Goal: Task Accomplishment & Management: Complete application form

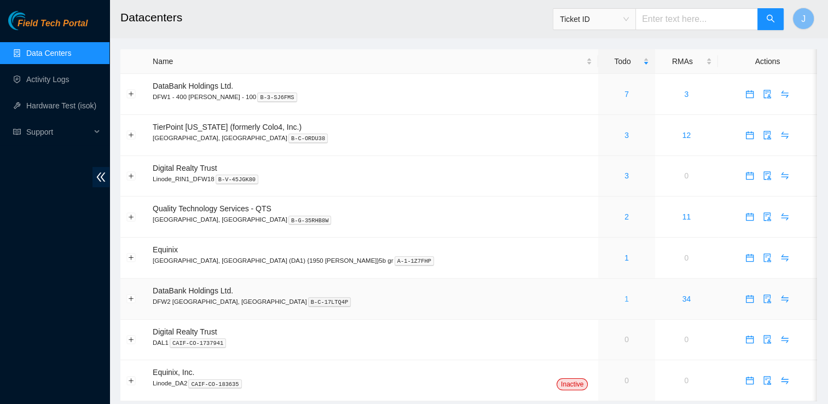
click at [624, 299] on link "1" at bounding box center [626, 298] width 4 height 9
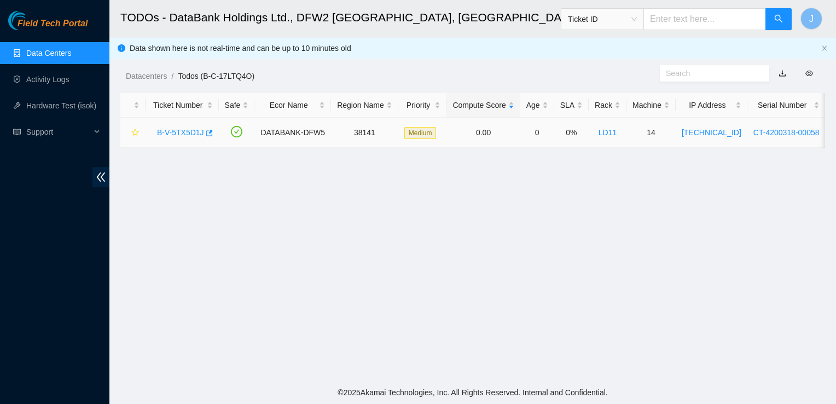
click at [194, 130] on link "B-V-5TX5D1J" at bounding box center [180, 132] width 47 height 9
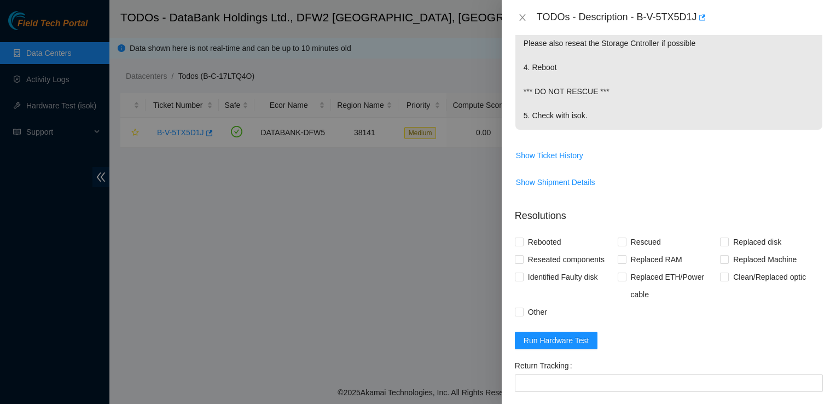
scroll to position [705, 0]
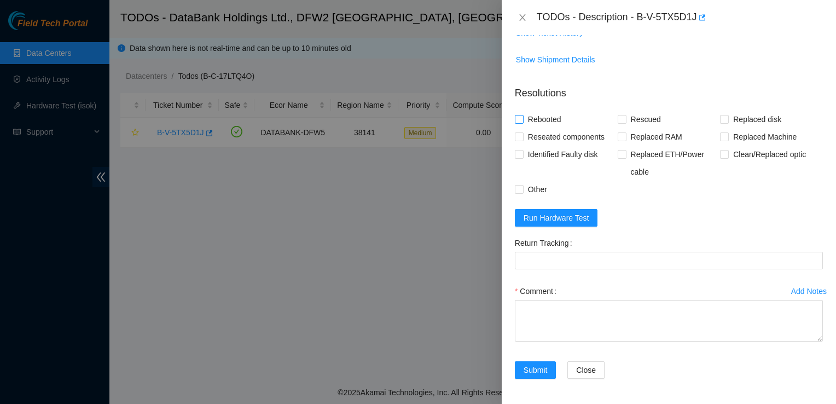
click at [532, 119] on span "Rebooted" at bounding box center [545, 120] width 42 height 18
click at [523, 119] on input "Rebooted" at bounding box center [519, 119] width 8 height 8
checkbox input "true"
click at [523, 138] on span at bounding box center [519, 136] width 9 height 9
click at [523, 138] on input "Reseated components" at bounding box center [519, 136] width 8 height 8
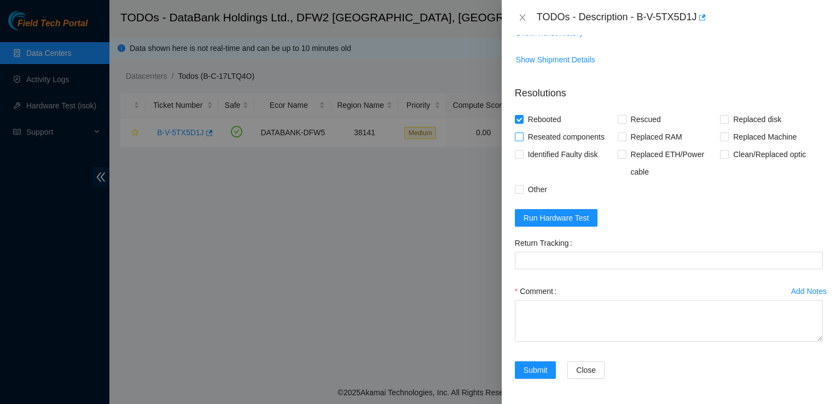
checkbox input "true"
click at [521, 183] on label "Other" at bounding box center [533, 190] width 37 height 18
click at [521, 185] on input "Other" at bounding box center [519, 189] width 8 height 8
checkbox input "true"
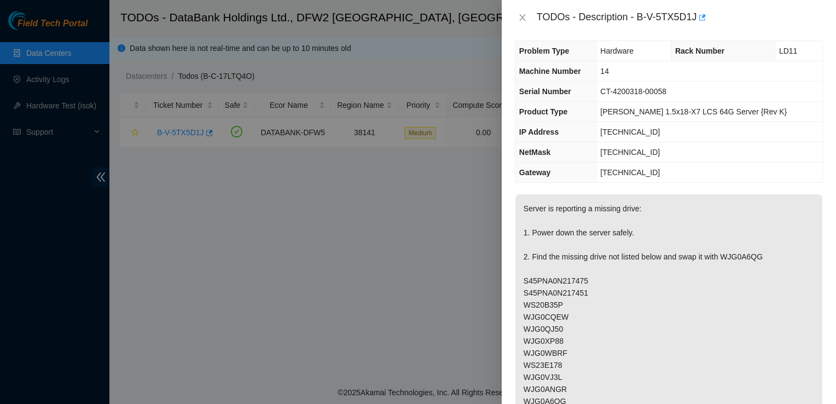
scroll to position [0, 0]
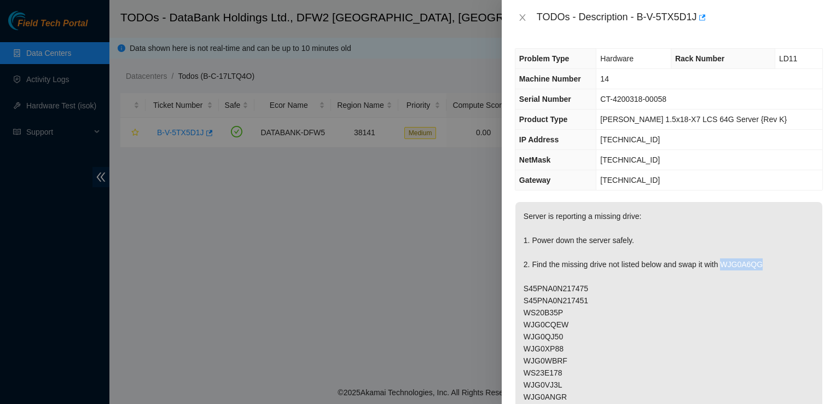
drag, startPoint x: 759, startPoint y: 267, endPoint x: 721, endPoint y: 264, distance: 38.4
copy p "WJG0A6QG"
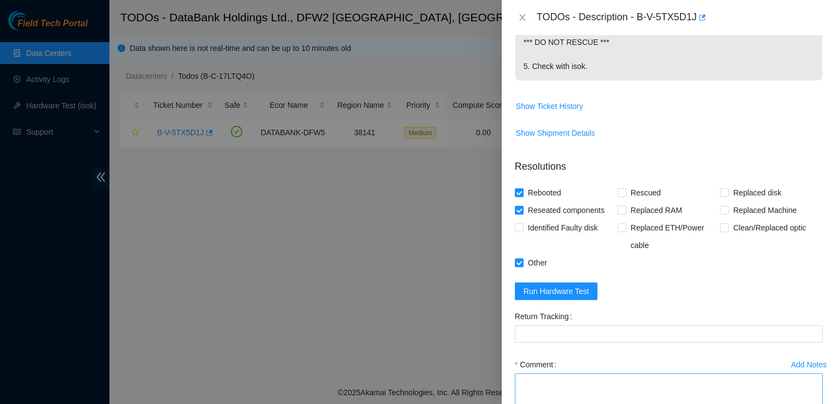
scroll to position [705, 0]
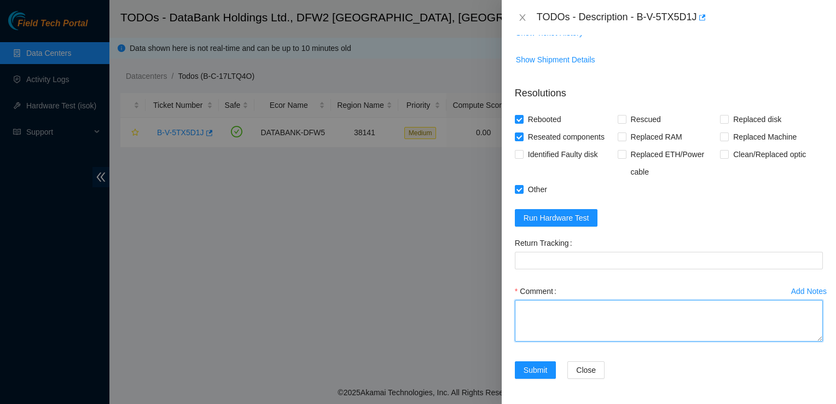
click at [533, 327] on textarea "Comment" at bounding box center [669, 321] width 308 height 42
paste textarea "Identified device Rack: LD11 Machine: 14 Located Disk WJG0A6QG and swapped with…"
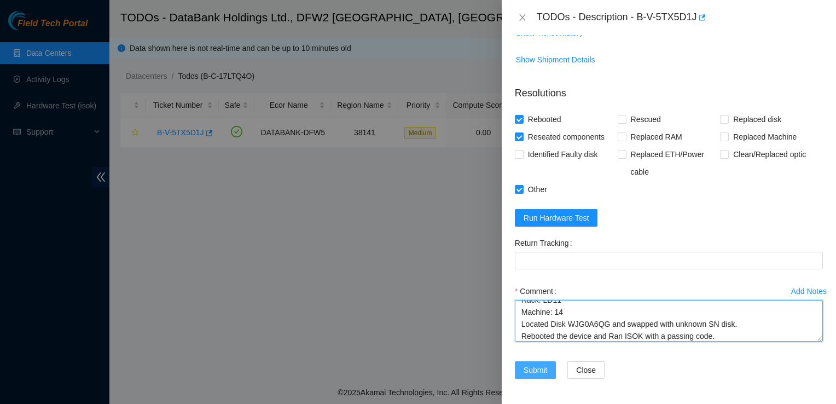
type textarea "Identified device Rack: LD11 Machine: 14 Located Disk WJG0A6QG and swapped with…"
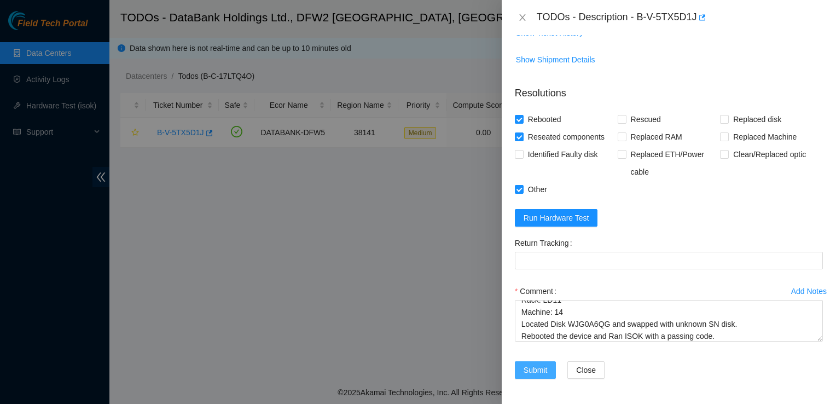
click at [534, 373] on span "Submit" at bounding box center [536, 370] width 24 height 12
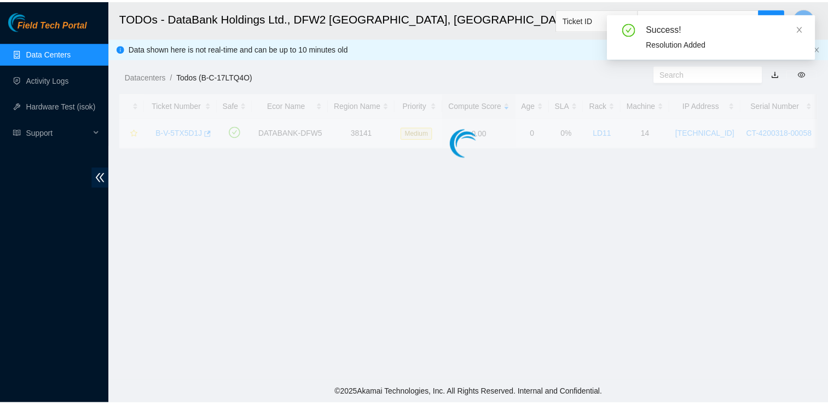
scroll to position [247, 0]
